Goal: Navigation & Orientation: Find specific page/section

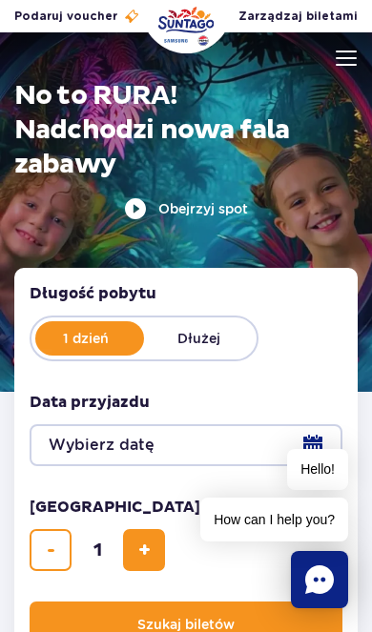
click at [344, 63] on img at bounding box center [345, 57] width 21 height 15
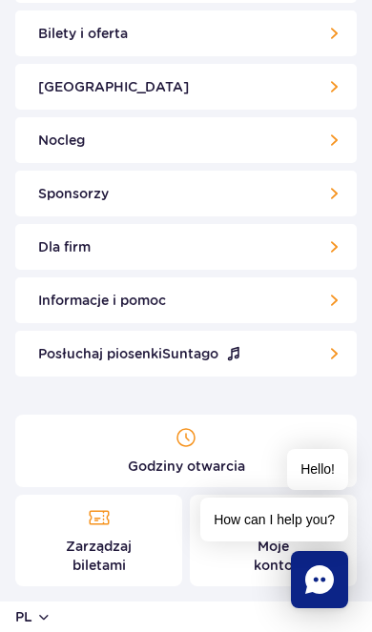
scroll to position [159, 0]
click at [48, 613] on button "pl" at bounding box center [33, 616] width 36 height 19
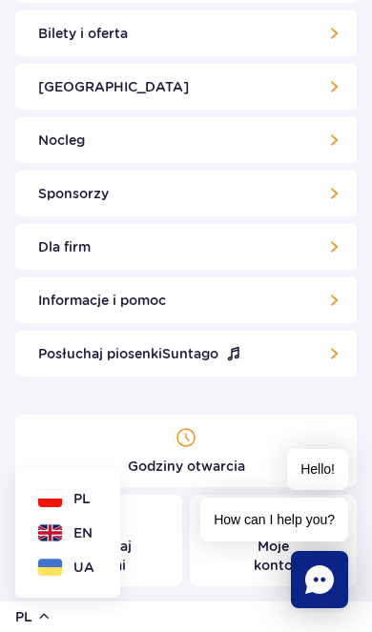
click at [82, 531] on span "EN" at bounding box center [82, 532] width 19 height 19
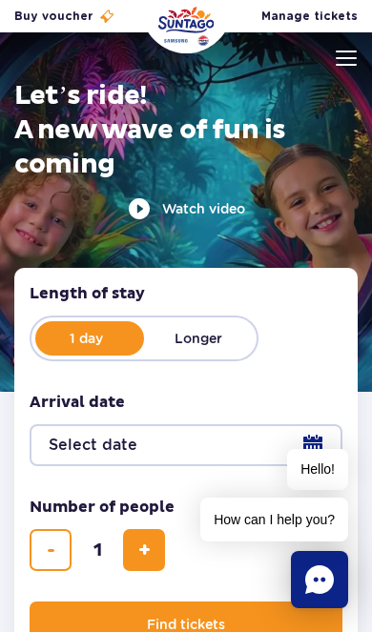
click at [343, 58] on img at bounding box center [345, 57] width 21 height 15
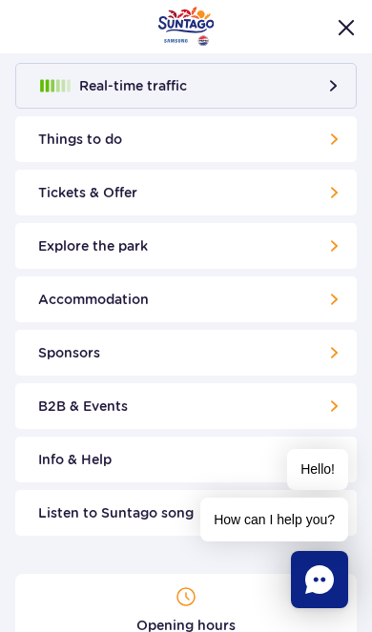
click at [310, 131] on link "Things to do" at bounding box center [185, 139] width 341 height 46
